Goal: Transaction & Acquisition: Purchase product/service

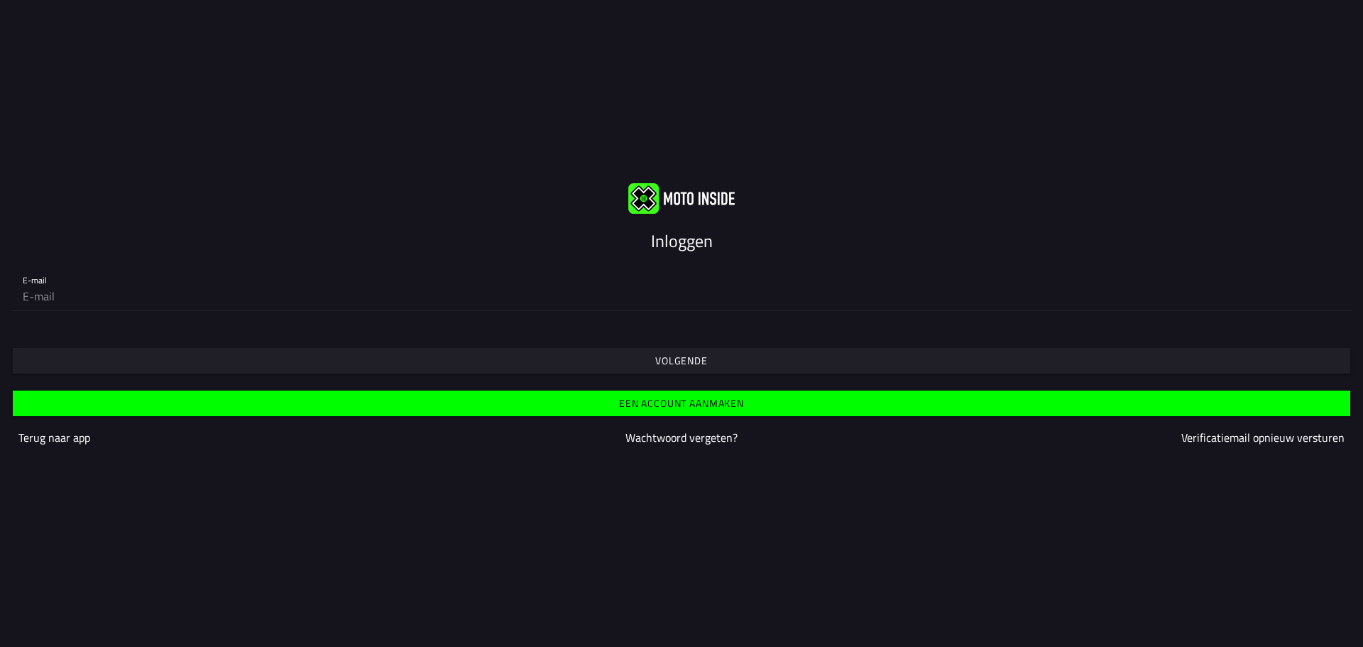
click at [0, 0] on slot "Volgende" at bounding box center [0, 0] width 0 height 0
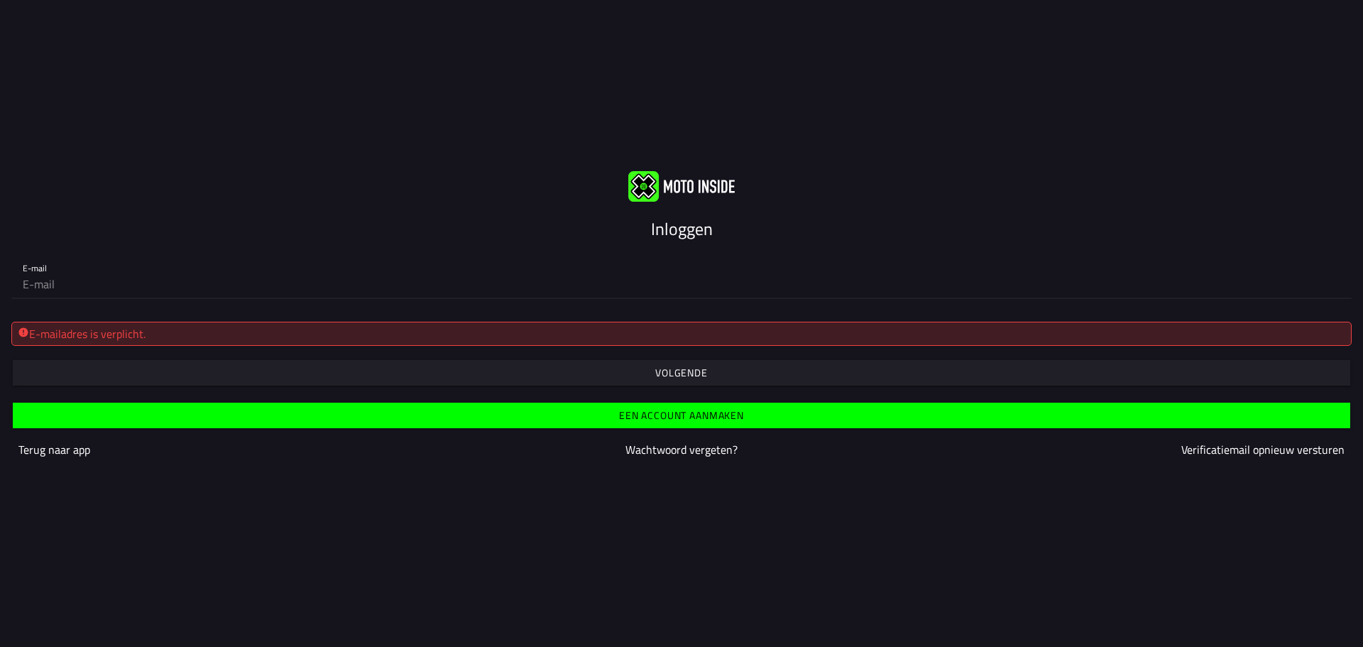
click at [680, 278] on input "email" at bounding box center [682, 284] width 1318 height 28
type input "[EMAIL_ADDRESS][DOMAIN_NAME]"
click at [0, 0] on slot "Volgende" at bounding box center [0, 0] width 0 height 0
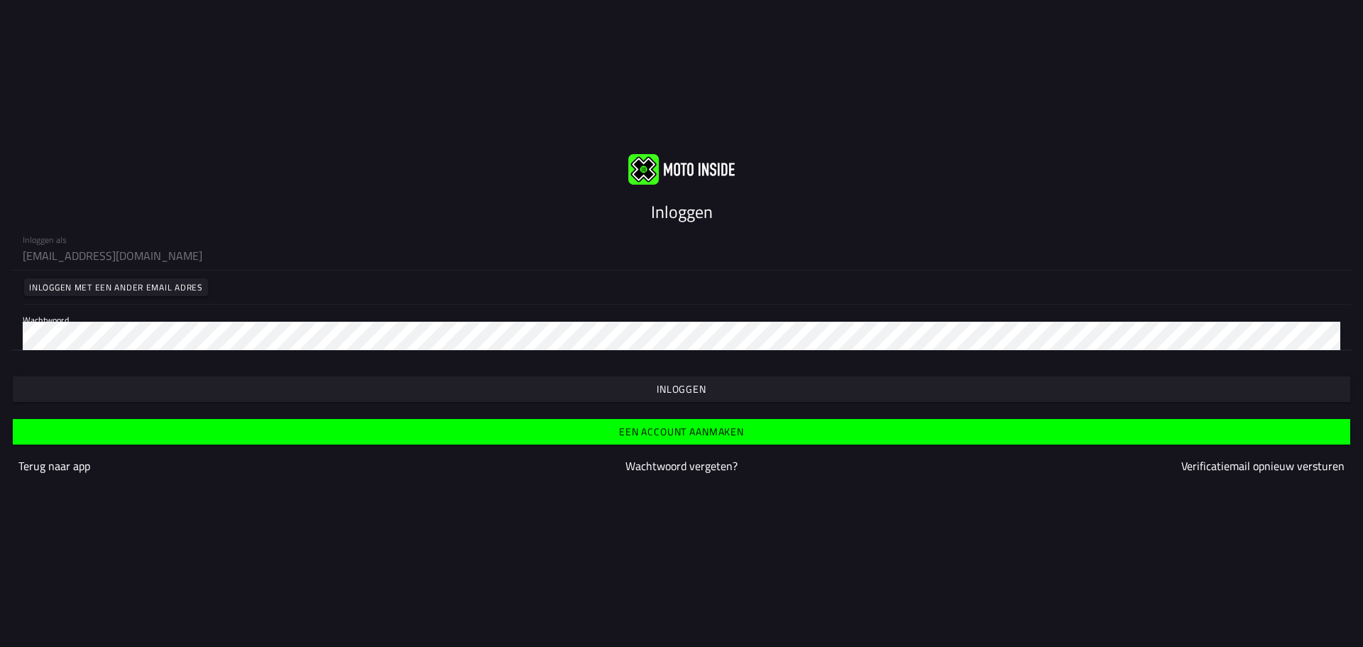
click at [0, 0] on slot "Inloggen" at bounding box center [0, 0] width 0 height 0
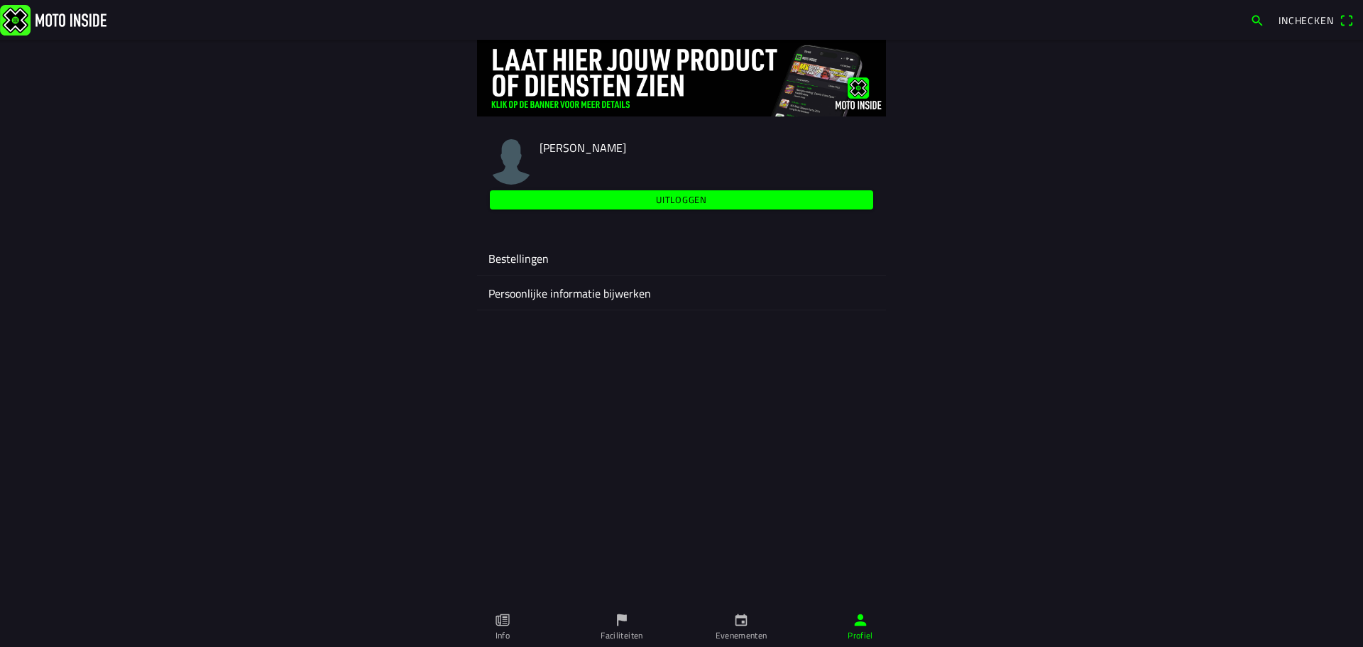
click at [505, 254] on ion-label "Bestellingen" at bounding box center [681, 258] width 386 height 17
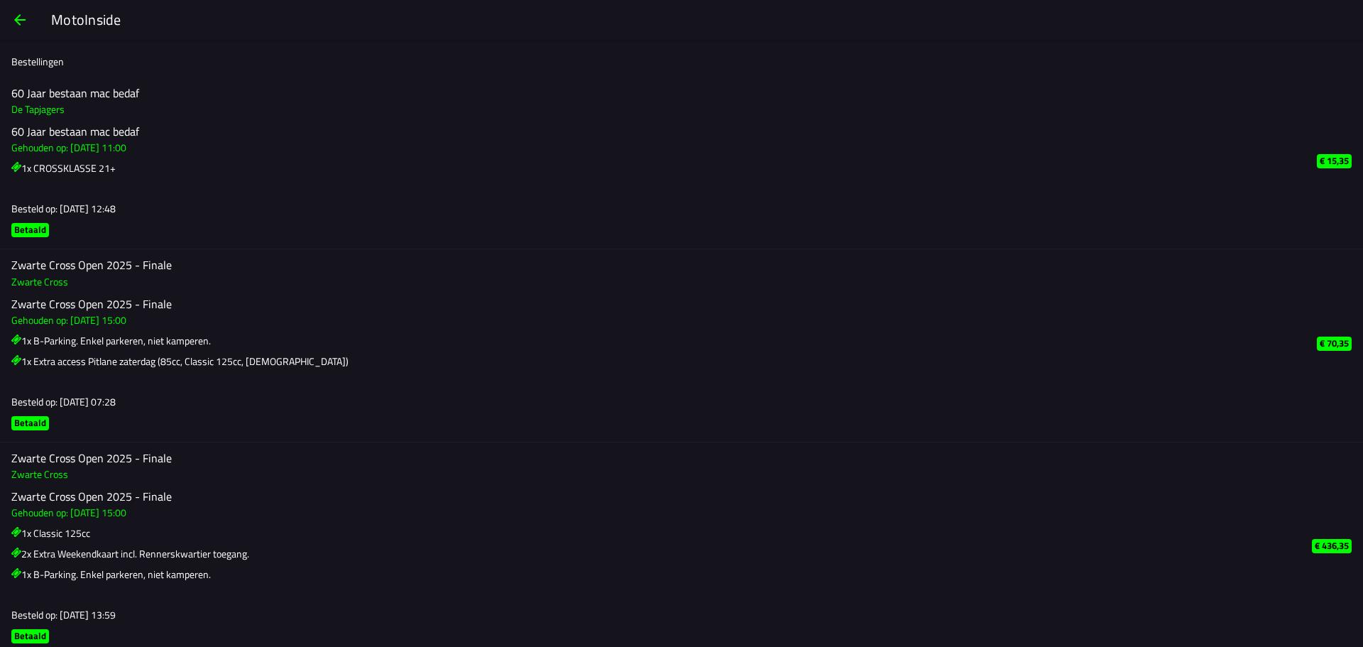
click at [19, 16] on span "button" at bounding box center [19, 20] width 17 height 34
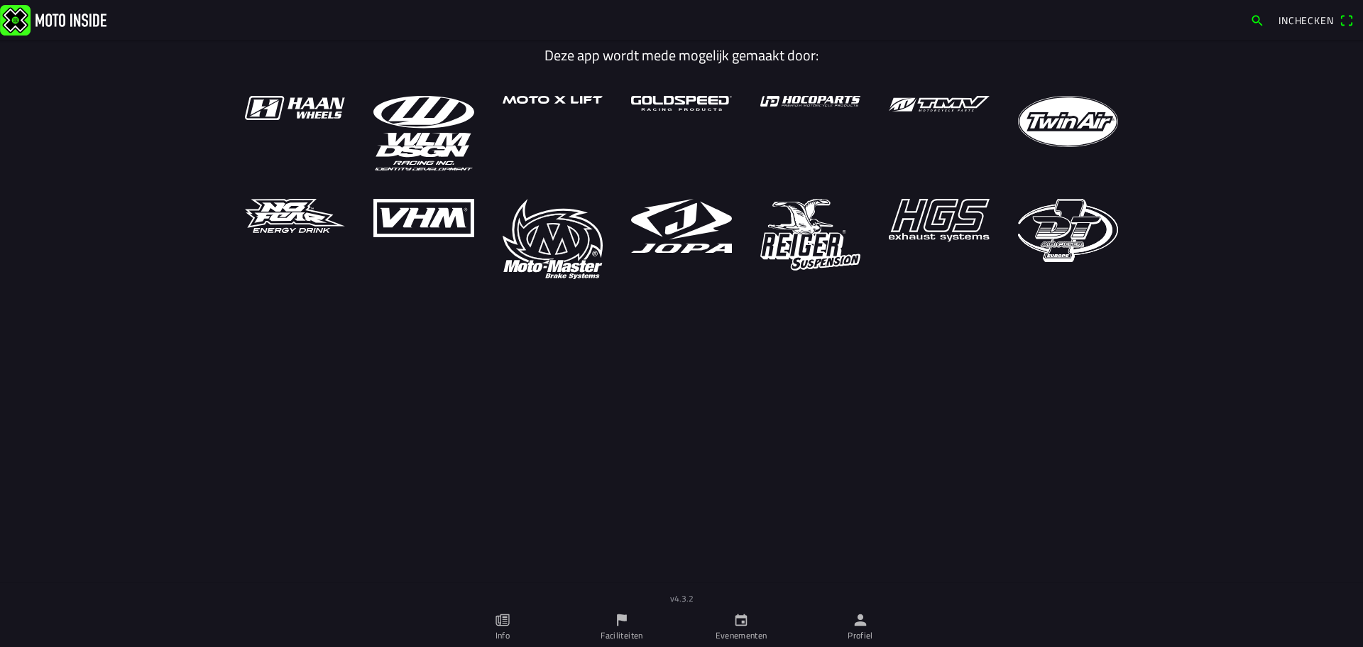
click at [737, 616] on icon "calendar" at bounding box center [741, 620] width 16 height 16
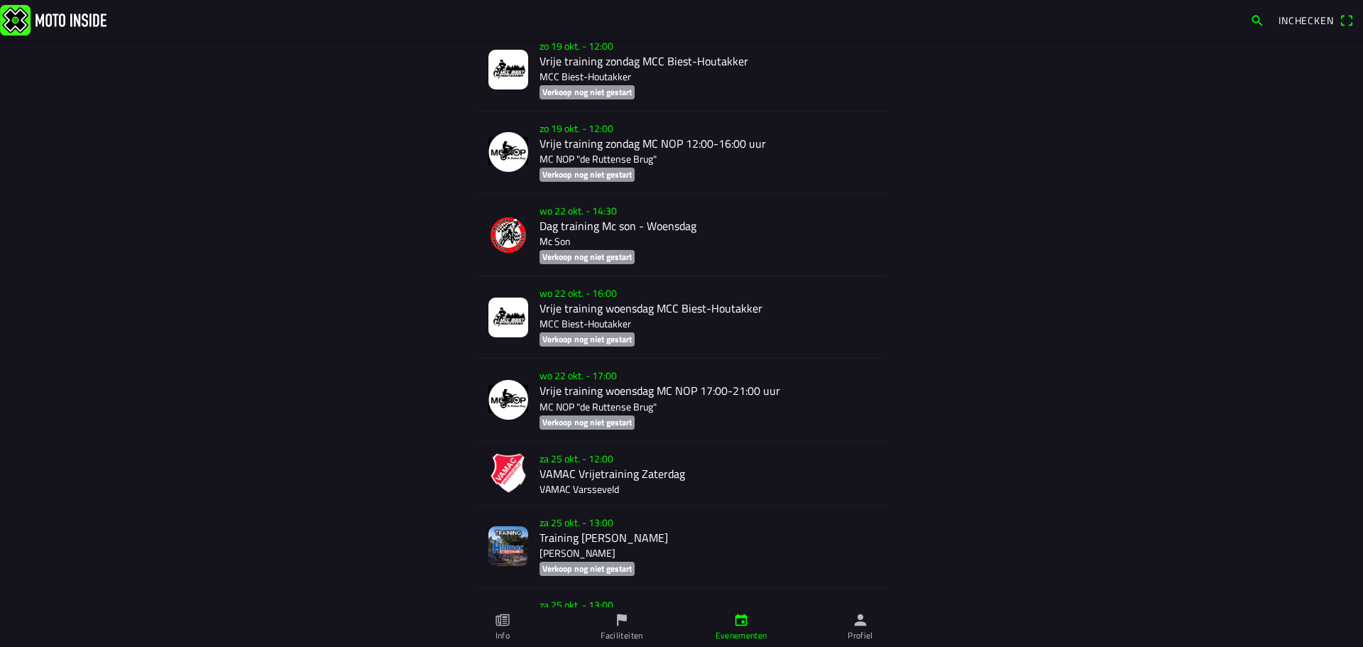
scroll to position [4580, 0]
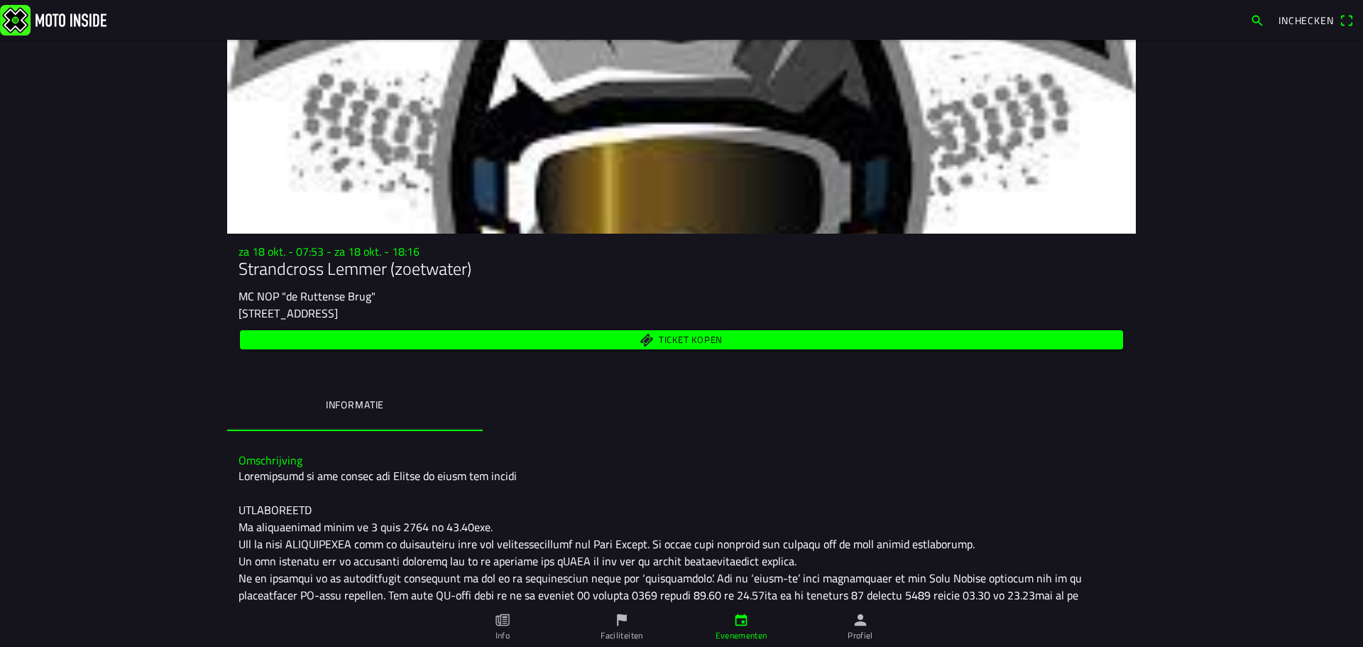
scroll to position [142, 0]
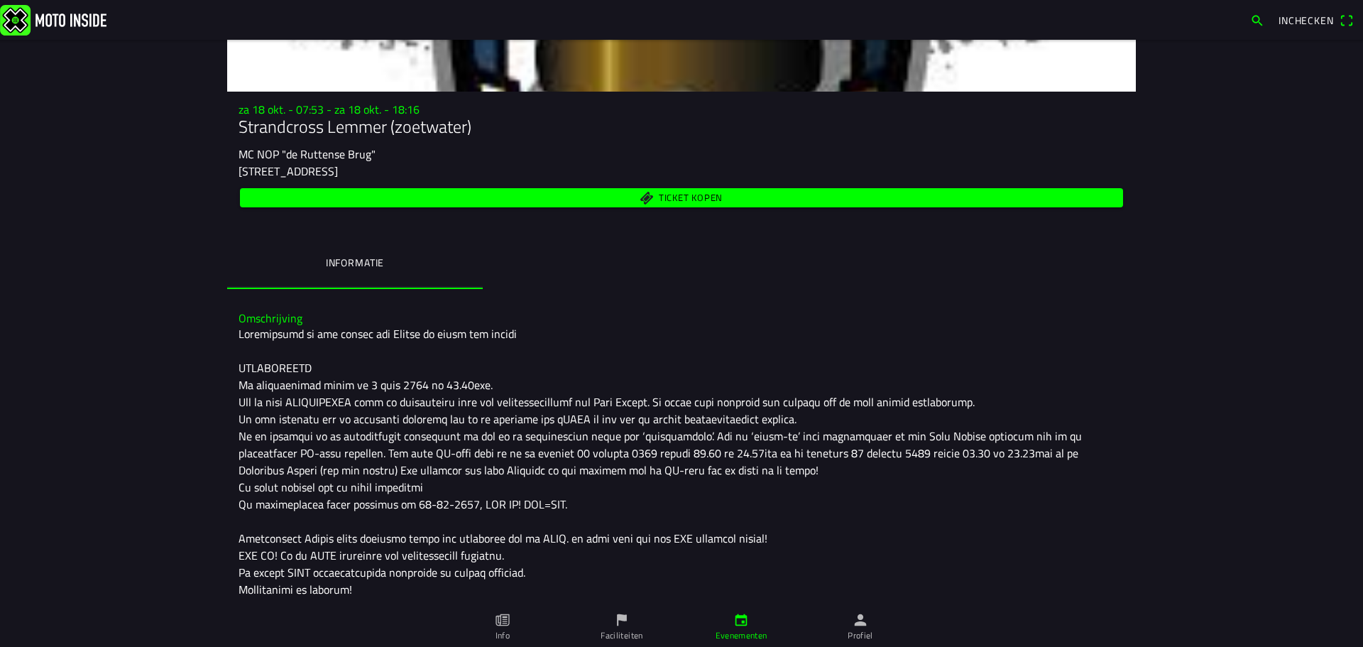
click at [661, 193] on span "Ticket kopen" at bounding box center [691, 197] width 64 height 9
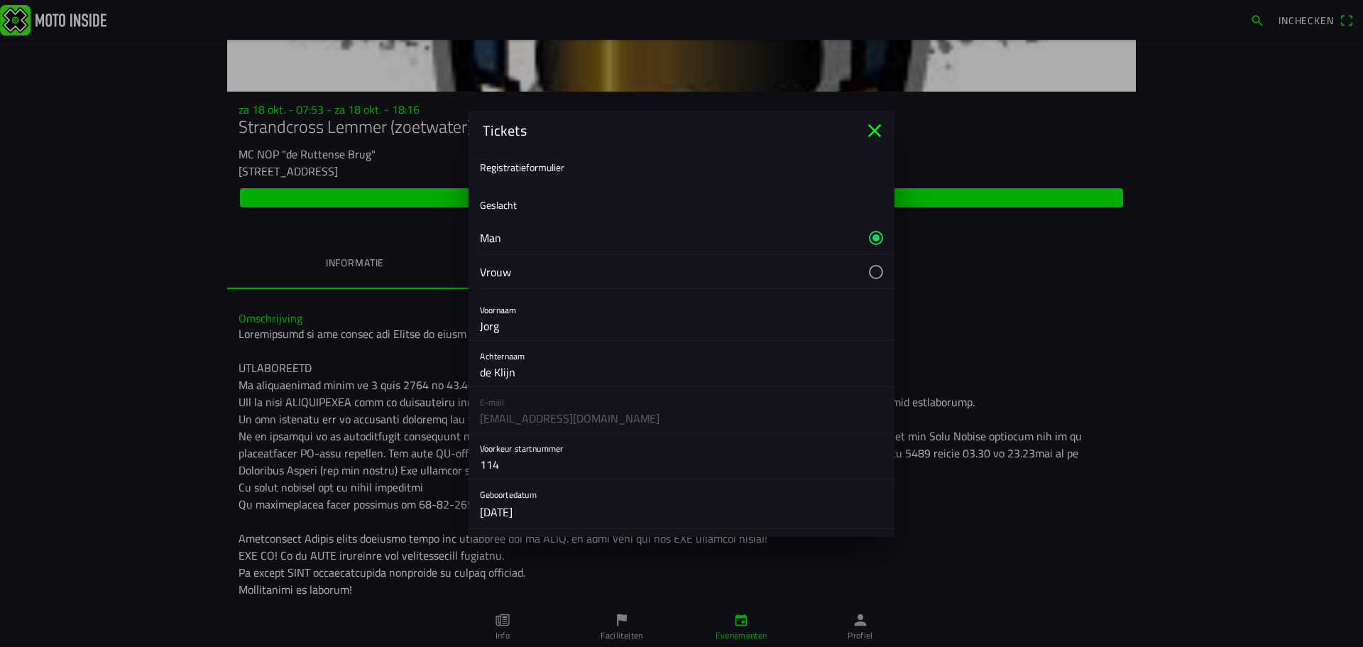
scroll to position [0, 0]
